Goal: Information Seeking & Learning: Find specific page/section

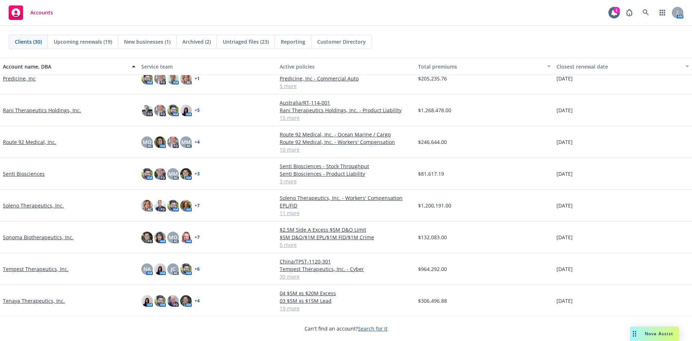
scroll to position [651, 0]
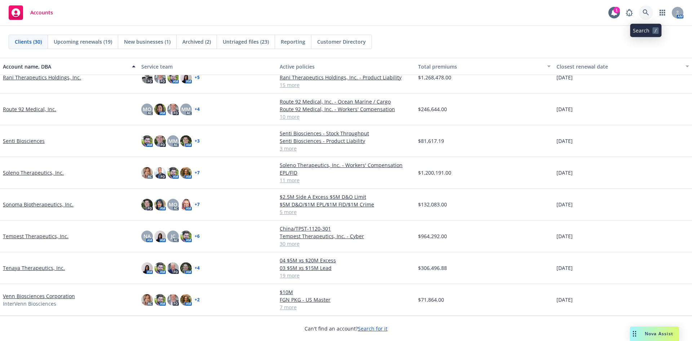
click at [647, 13] on icon at bounding box center [646, 12] width 6 height 6
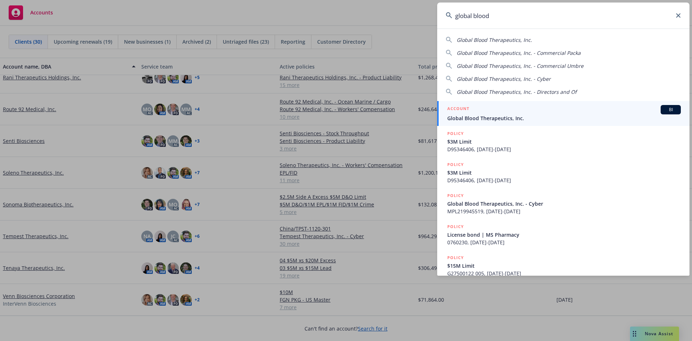
type input "global blood"
click at [489, 122] on link "ACCOUNT BI Global Blood Therapeutics, Inc." at bounding box center [563, 113] width 252 height 25
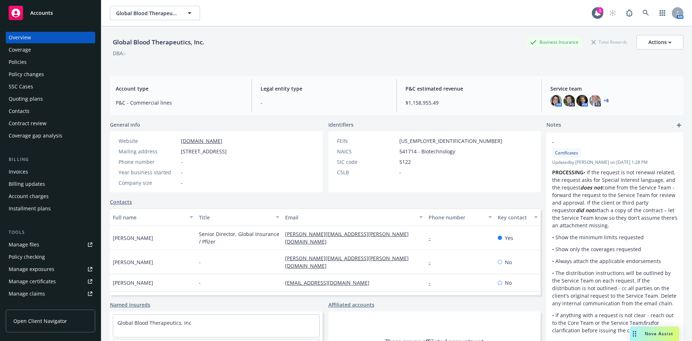
click at [38, 66] on div "Policies" at bounding box center [51, 62] width 84 height 12
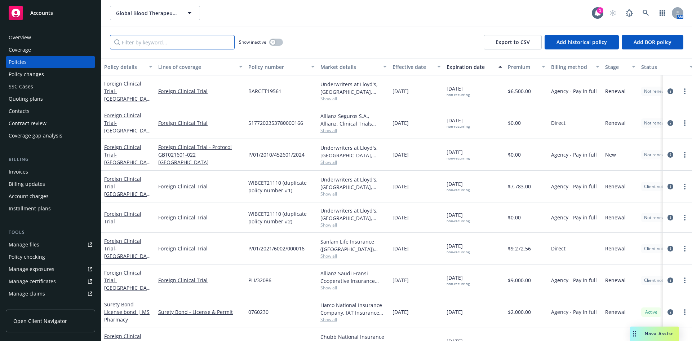
click at [186, 44] on input "Filter by keyword..." at bounding box center [172, 42] width 125 height 14
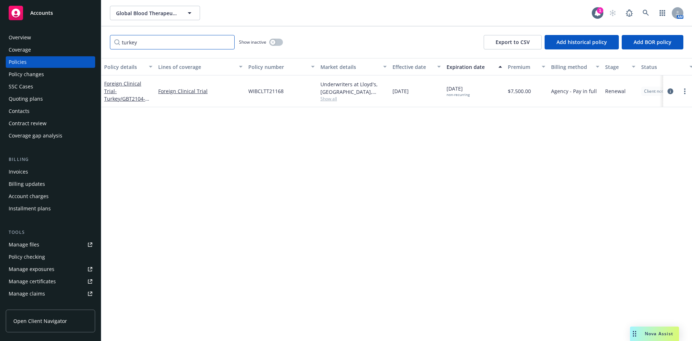
drag, startPoint x: 147, startPoint y: 45, endPoint x: 104, endPoint y: 45, distance: 42.9
click at [104, 45] on div "turkey Show inactive Export to CSV Add historical policy Add BOR policy" at bounding box center [396, 42] width 591 height 32
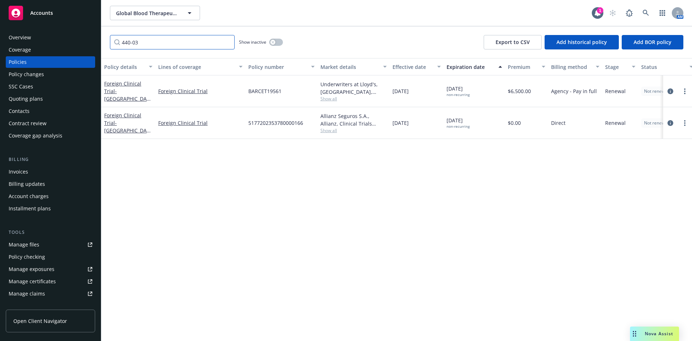
type input "440-034"
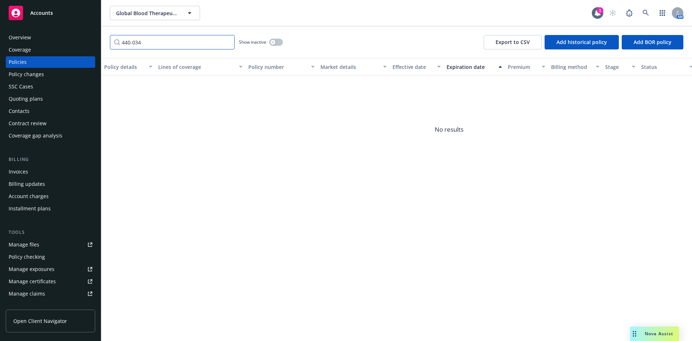
drag, startPoint x: 157, startPoint y: 44, endPoint x: 90, endPoint y: 48, distance: 66.5
click at [91, 48] on div "Accounts Overview Coverage Policies Policy changes SSC Cases Quoting plans Cont…" at bounding box center [346, 170] width 692 height 341
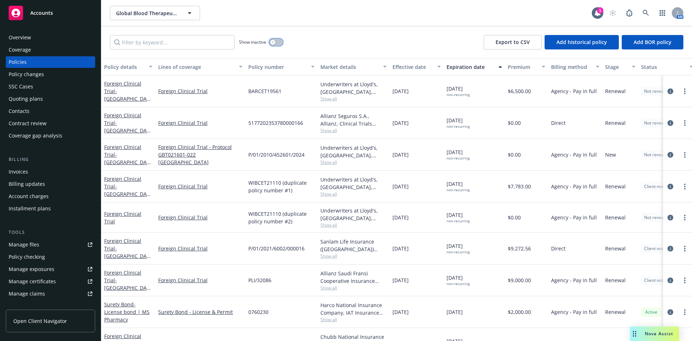
drag, startPoint x: 276, startPoint y: 41, endPoint x: 270, endPoint y: 41, distance: 5.8
click at [276, 41] on button "button" at bounding box center [276, 42] width 14 height 7
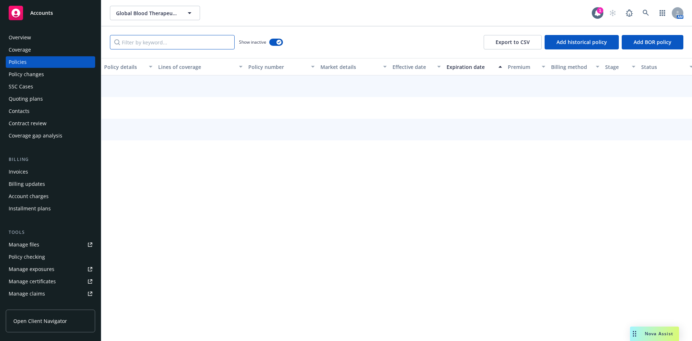
click at [186, 43] on input "Filter by keyword..." at bounding box center [172, 42] width 125 height 14
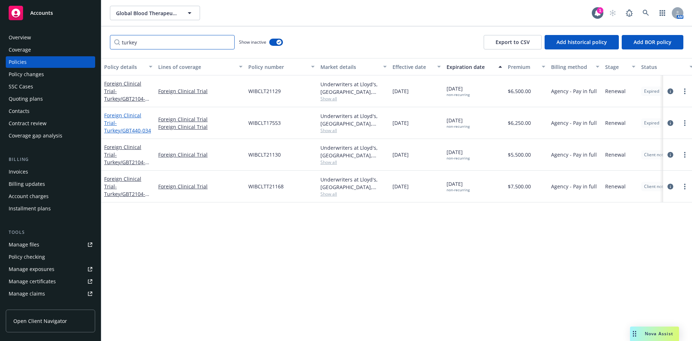
type input "turkey"
click at [136, 123] on span "- [GEOGRAPHIC_DATA]/GBT440-034" at bounding box center [127, 126] width 47 height 14
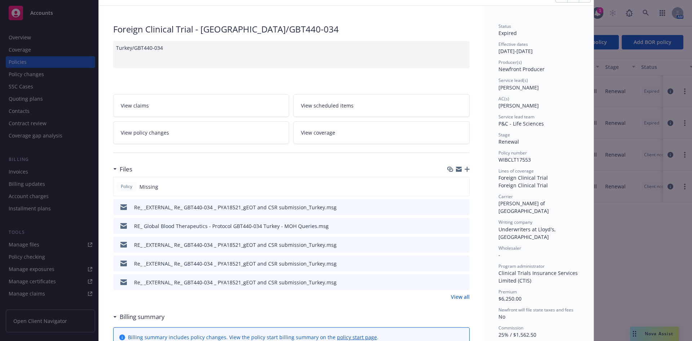
scroll to position [72, 0]
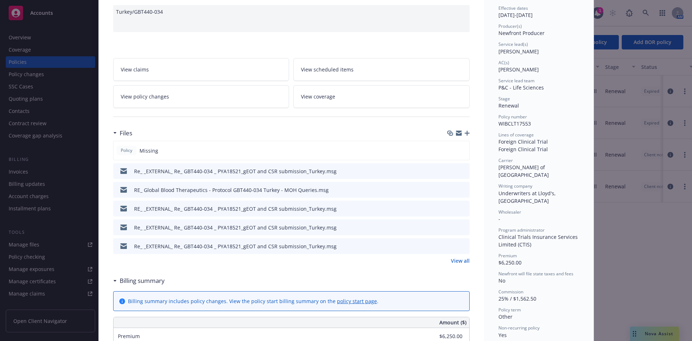
click at [462, 261] on link "View all" at bounding box center [460, 261] width 19 height 8
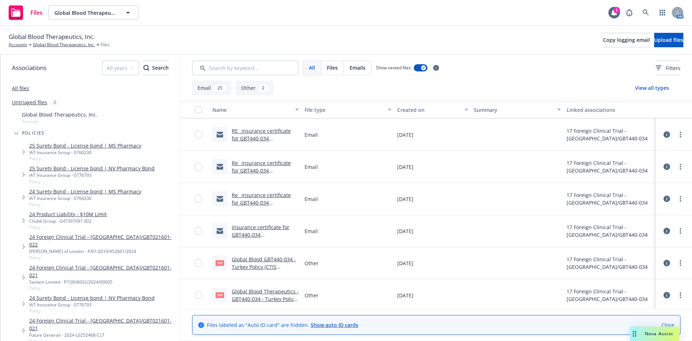
scroll to position [669, 0]
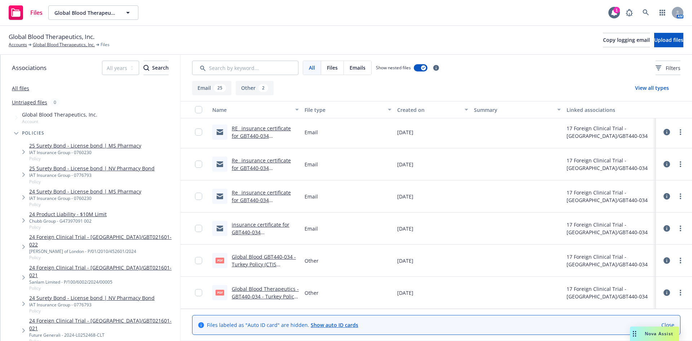
click at [265, 265] on link "Global Blood GBT440-034 - Turkey Policy (CTIS EXECUTED COPY).pdf" at bounding box center [264, 264] width 64 height 22
click at [268, 291] on link "Global Blood Therapeutics - GBT440-034 - Turkey Policy Endt 1.pdf" at bounding box center [265, 296] width 67 height 22
click at [260, 263] on link "Global Blood GBT440-034 - Turkey Policy (CTIS EXECUTED COPY).pdf" at bounding box center [264, 264] width 64 height 22
click at [129, 10] on icon "button" at bounding box center [128, 12] width 9 height 9
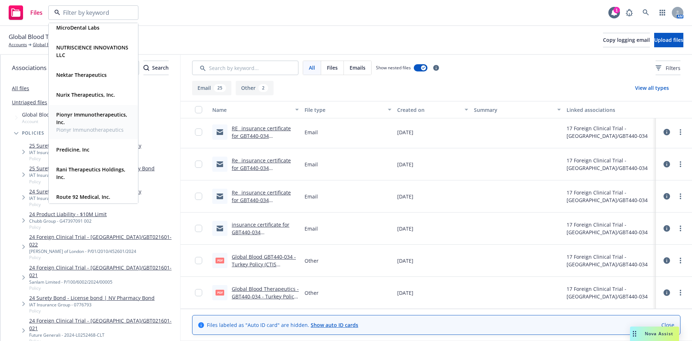
scroll to position [397, 0]
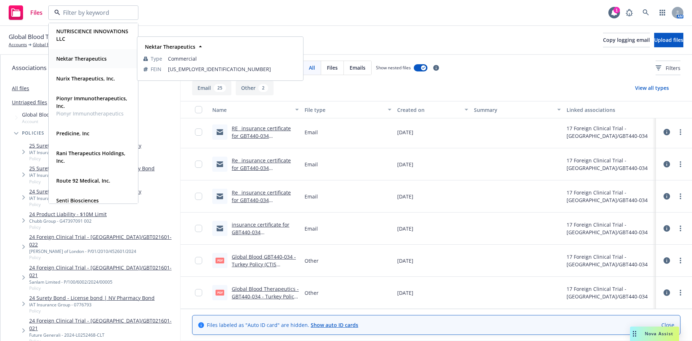
click at [87, 61] on strong "Nektar Therapeutics" at bounding box center [81, 58] width 50 height 7
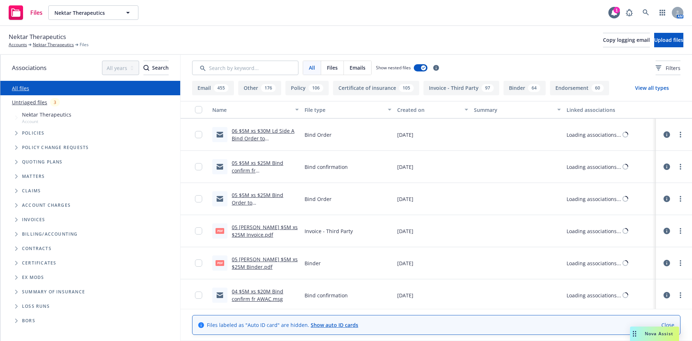
scroll to position [669, 0]
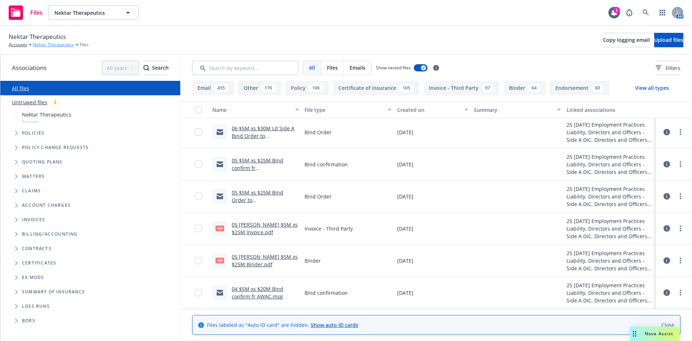
click at [50, 45] on link "Nektar Therapeutics" at bounding box center [53, 44] width 41 height 6
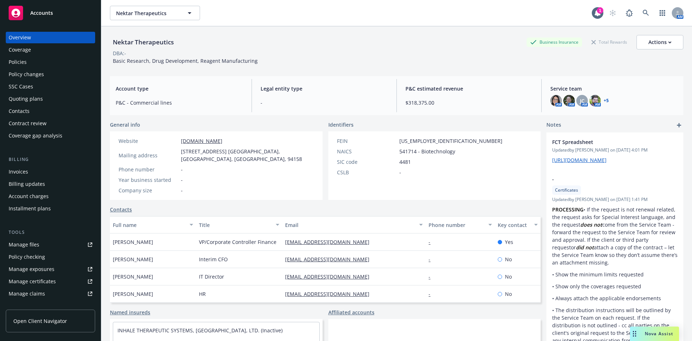
click at [23, 60] on div "Policies" at bounding box center [18, 62] width 18 height 12
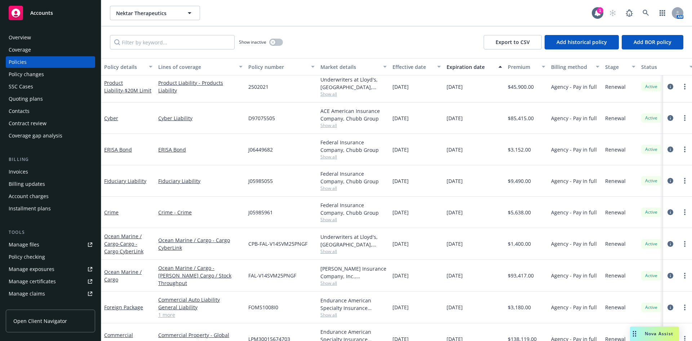
scroll to position [144, 0]
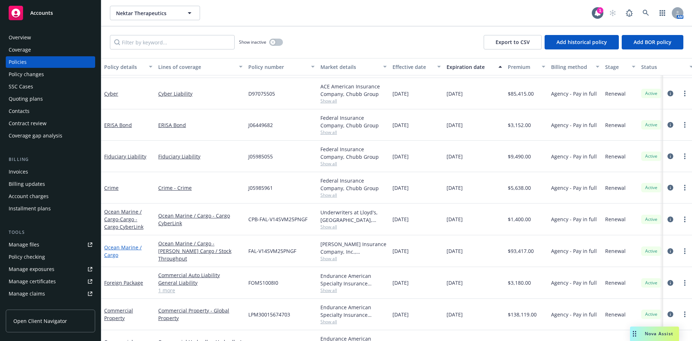
click at [132, 247] on link "Ocean Marine / Cargo" at bounding box center [122, 251] width 37 height 14
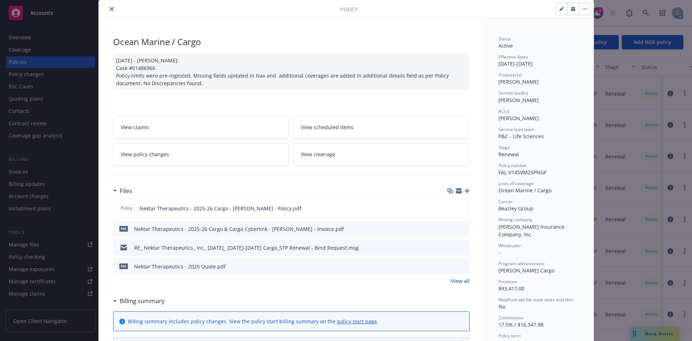
scroll to position [36, 0]
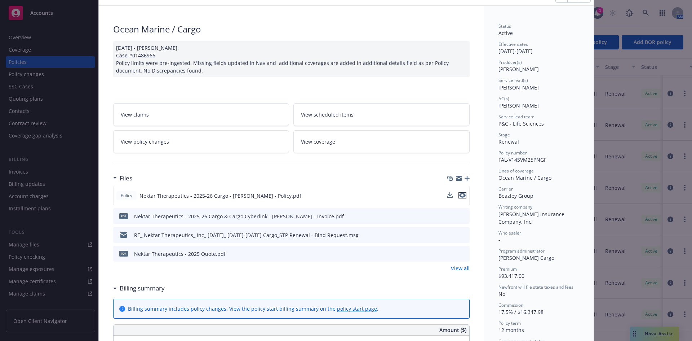
click at [461, 193] on icon "preview file" at bounding box center [462, 195] width 6 height 5
